Goal: Check status: Check status

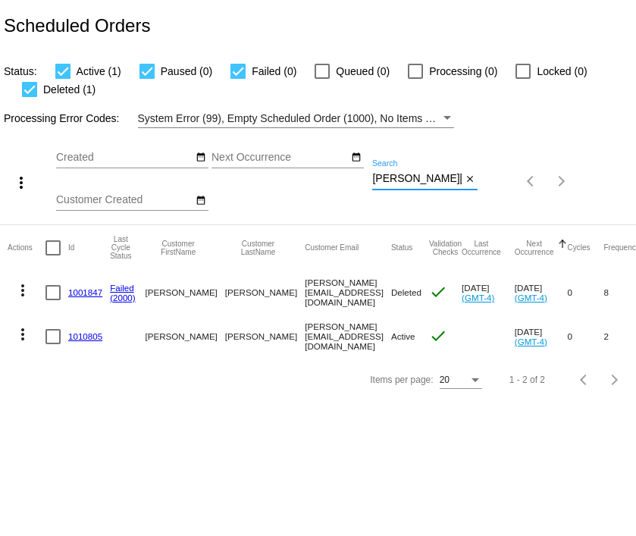
click at [428, 183] on input "[PERSON_NAME][EMAIL_ADDRESS][DOMAIN_NAME]" at bounding box center [416, 179] width 89 height 12
paste input "[EMAIL_ADDRESS]"
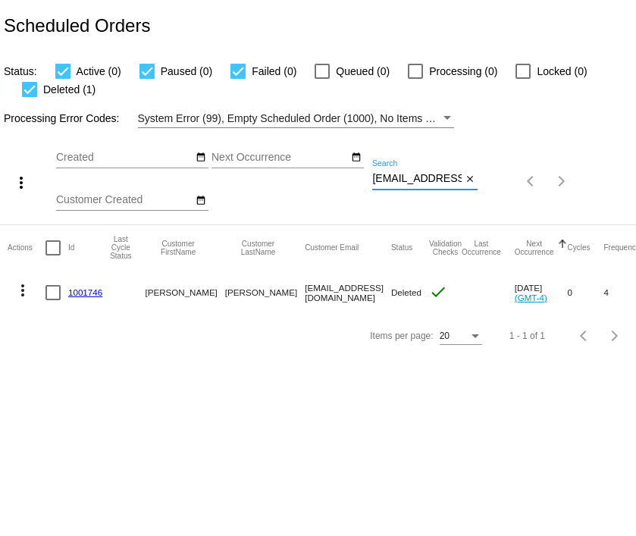
type input "[EMAIL_ADDRESS][DOMAIN_NAME]"
click at [86, 292] on link "1001746" at bounding box center [85, 292] width 34 height 10
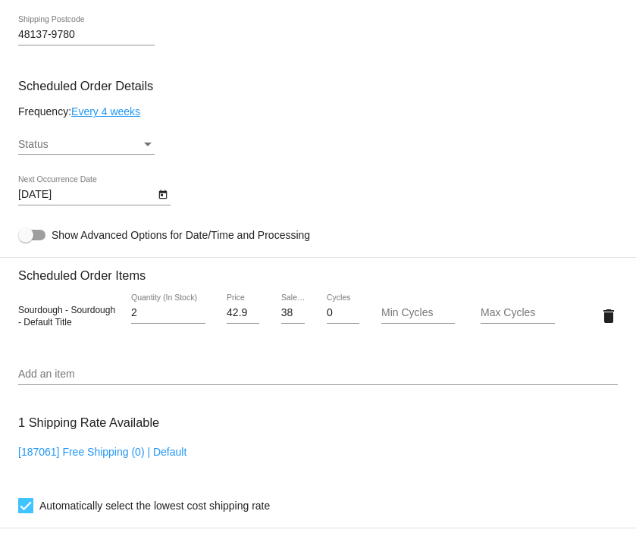
scroll to position [687, 0]
